Goal: Find specific page/section: Find specific page/section

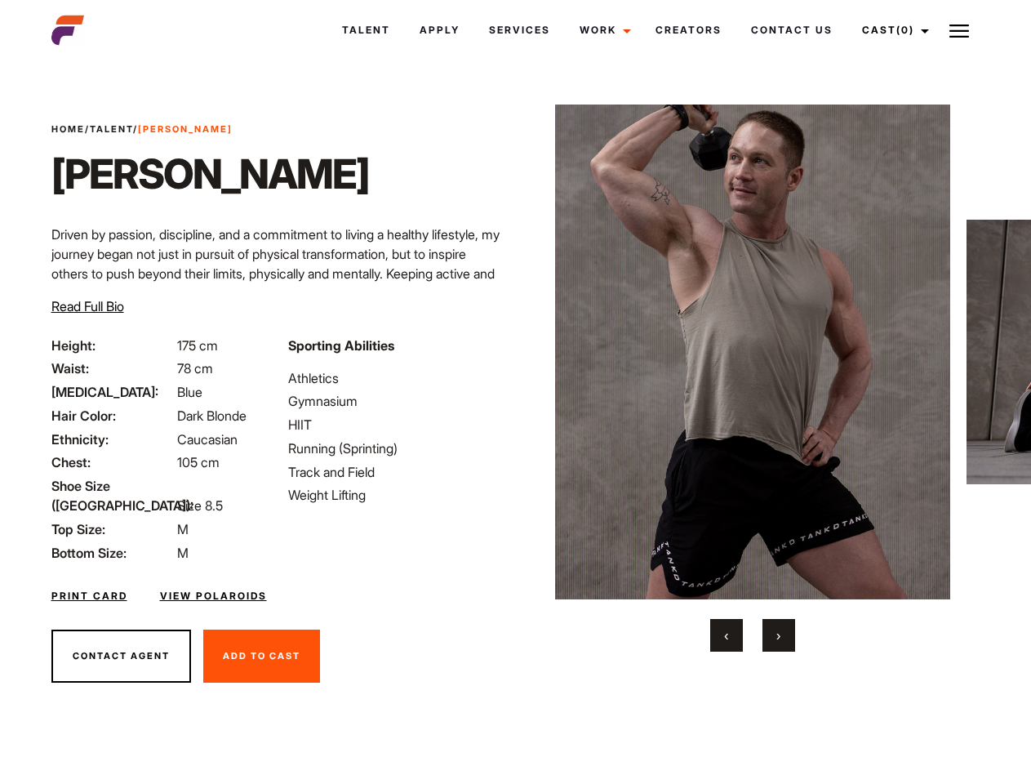
click at [890, 30] on link "Cast (0)" at bounding box center [892, 30] width 91 height 44
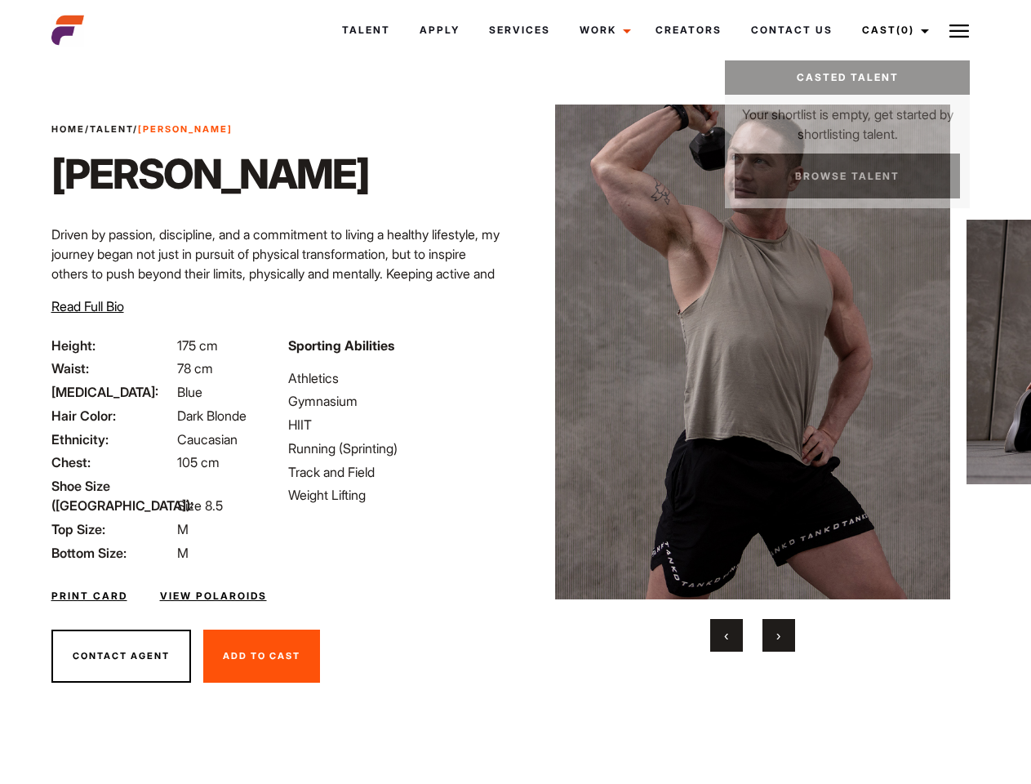
click at [959, 30] on img at bounding box center [959, 31] width 20 height 20
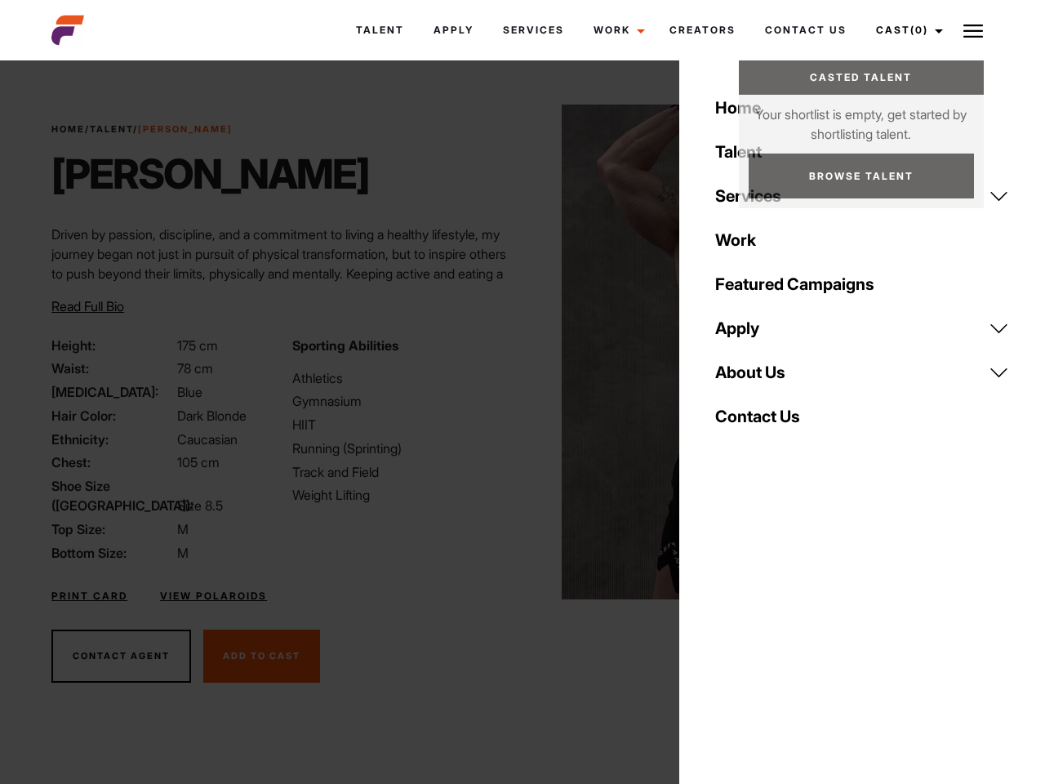
click at [752, 378] on img at bounding box center [760, 351] width 396 height 495
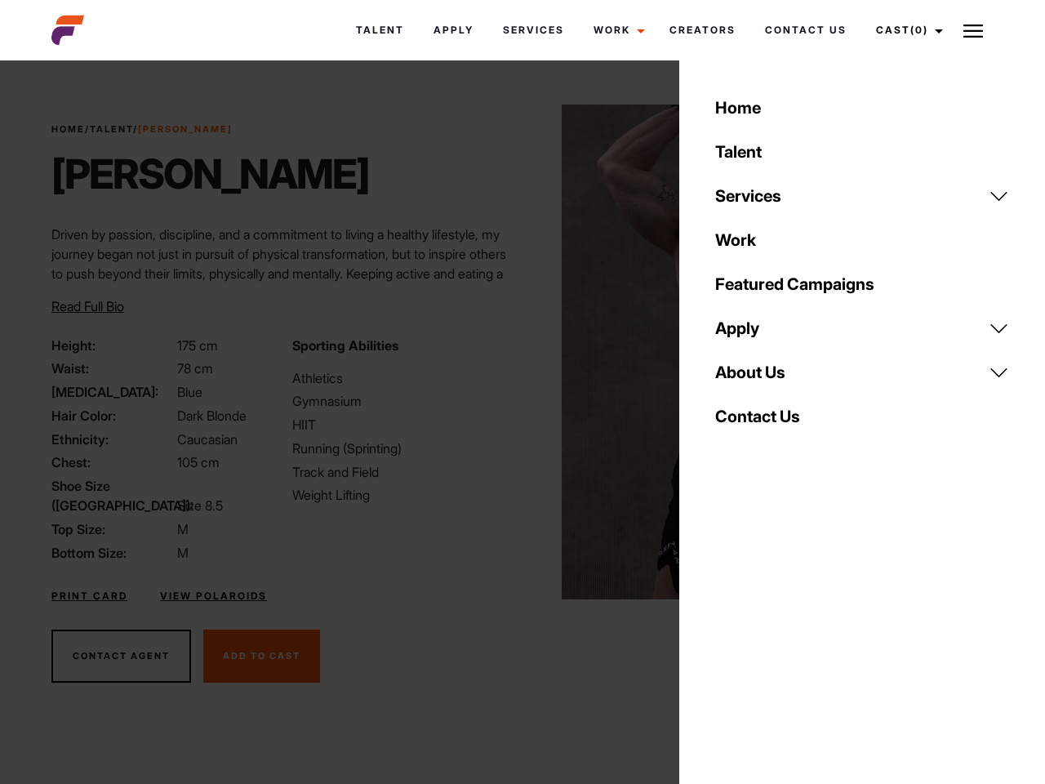
click at [515, 352] on div "Sporting Abilities Athletics Gymnasium HIIT Running (Sprinting) Track and Field…" at bounding box center [402, 448] width 240 height 227
click at [726, 635] on div "Home Talent Services Talent Casting Photography Videography Creative Hair and M…" at bounding box center [862, 392] width 366 height 784
click at [779, 635] on div "Home Talent Services Talent Casting Photography Videography Creative Hair and M…" at bounding box center [862, 392] width 366 height 784
